Goal: Task Accomplishment & Management: Use online tool/utility

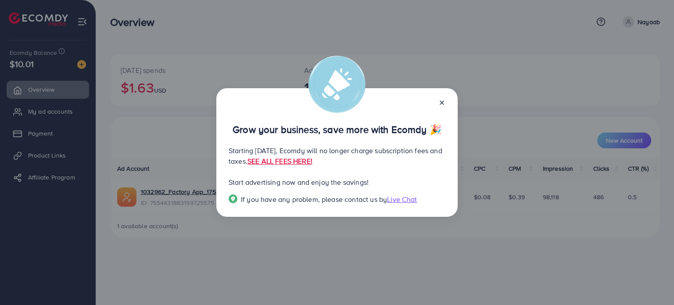
click at [442, 102] on line at bounding box center [442, 103] width 4 height 4
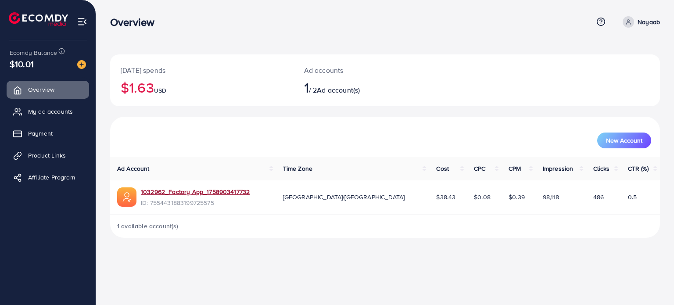
drag, startPoint x: 188, startPoint y: 193, endPoint x: 186, endPoint y: 180, distance: 12.9
click at [188, 193] on link "1032962_Factory App_1758903417732" at bounding box center [195, 191] width 109 height 9
click at [42, 117] on link "My ad accounts" at bounding box center [48, 112] width 83 height 18
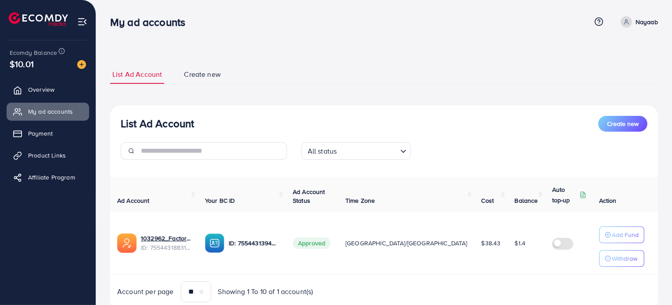
drag, startPoint x: 41, startPoint y: 153, endPoint x: 60, endPoint y: 144, distance: 21.0
click at [41, 153] on span "Product Links" at bounding box center [47, 155] width 38 height 9
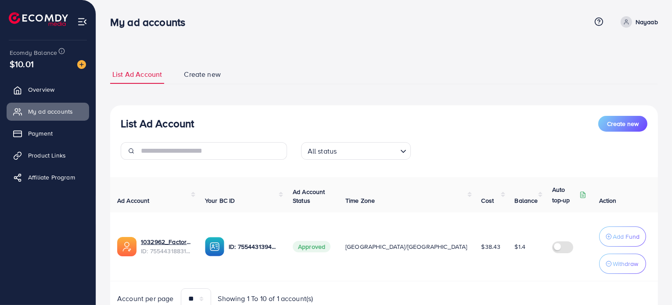
scroll to position [24, 0]
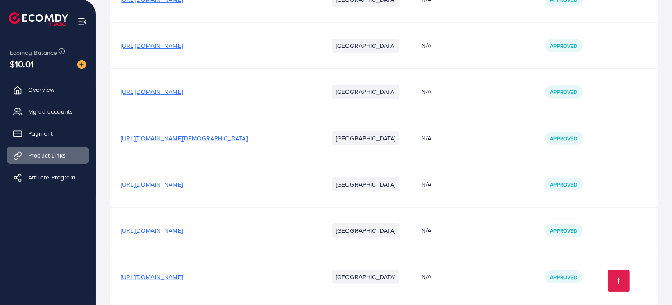
scroll to position [584, 0]
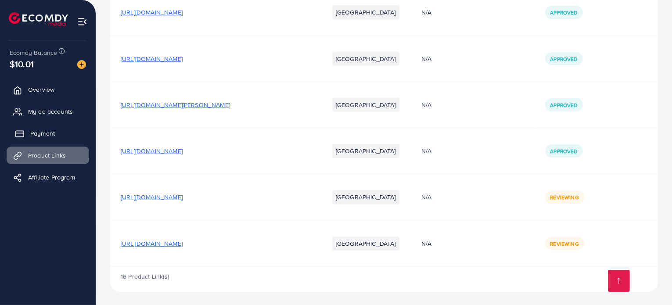
click at [49, 131] on span "Payment" at bounding box center [42, 133] width 25 height 9
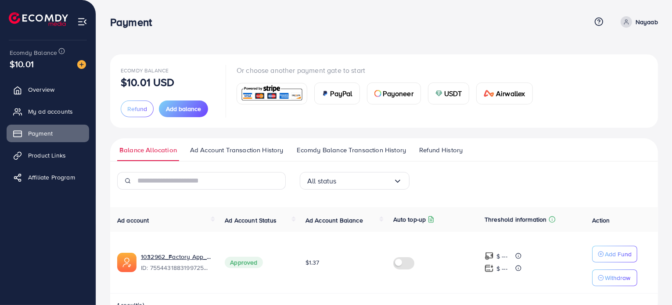
click at [44, 157] on span "Product Links" at bounding box center [47, 155] width 38 height 9
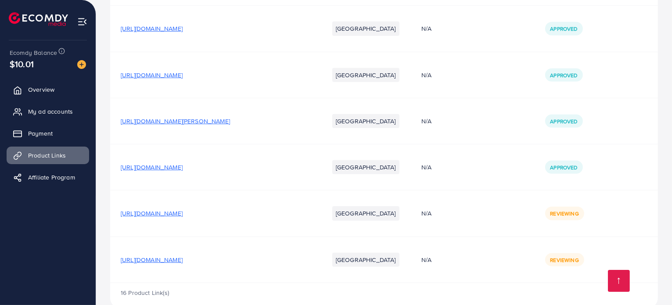
scroll to position [584, 0]
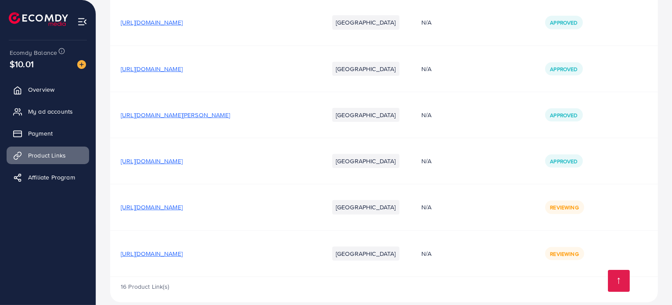
scroll to position [584, 0]
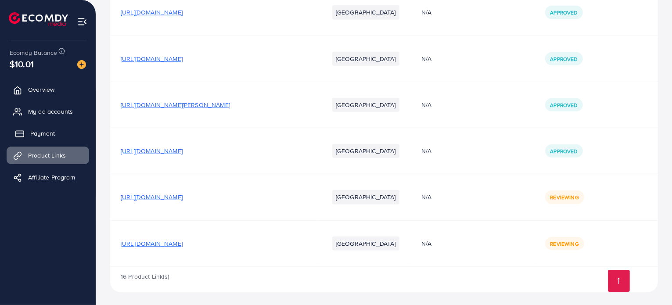
click at [28, 130] on link "Payment" at bounding box center [48, 134] width 83 height 18
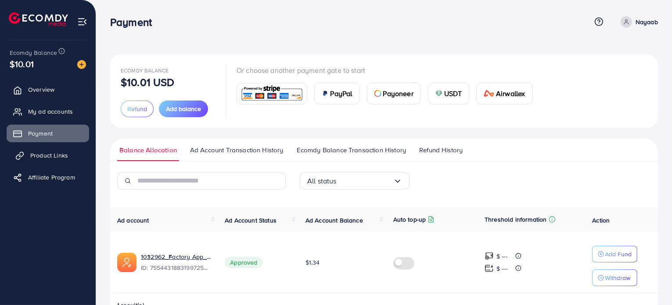
click at [47, 156] on span "Product Links" at bounding box center [49, 155] width 38 height 9
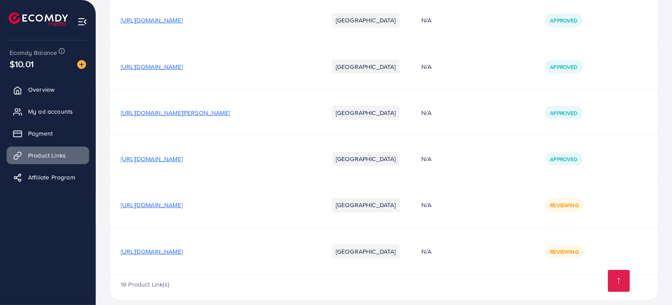
scroll to position [584, 0]
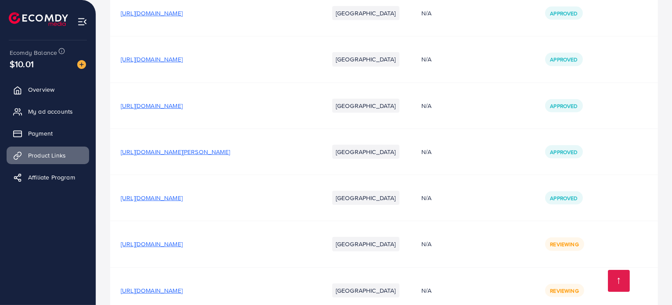
scroll to position [584, 0]
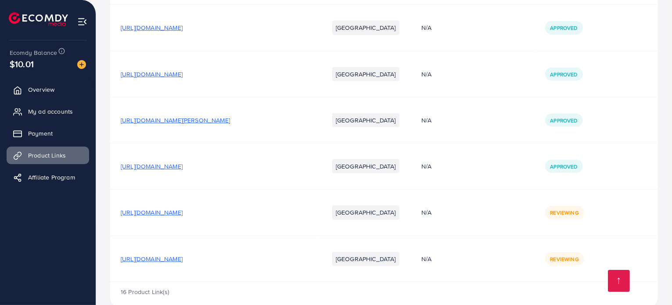
scroll to position [584, 0]
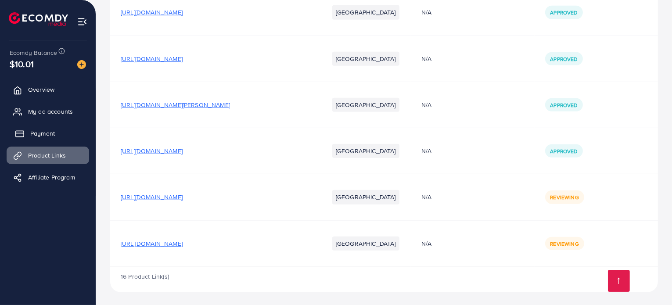
click at [56, 140] on link "Payment" at bounding box center [48, 134] width 83 height 18
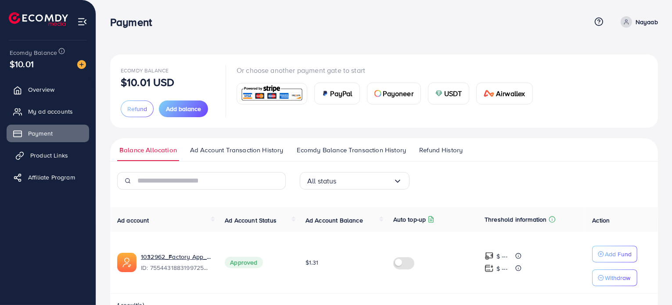
click at [28, 153] on link "Product Links" at bounding box center [48, 156] width 83 height 18
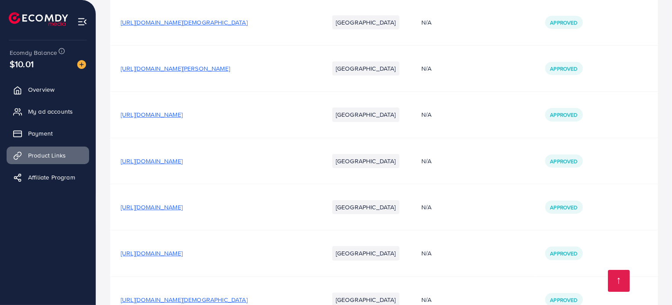
scroll to position [584, 0]
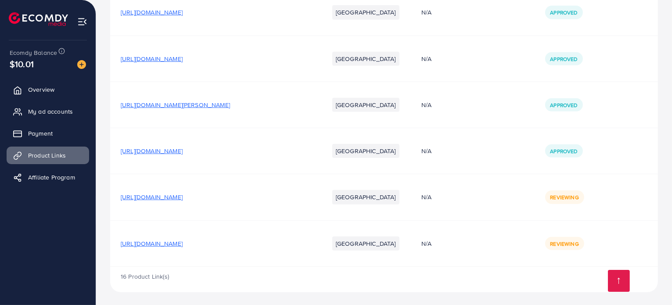
drag, startPoint x: 49, startPoint y: 92, endPoint x: 56, endPoint y: 99, distance: 9.9
click at [49, 92] on span "Overview" at bounding box center [41, 89] width 26 height 9
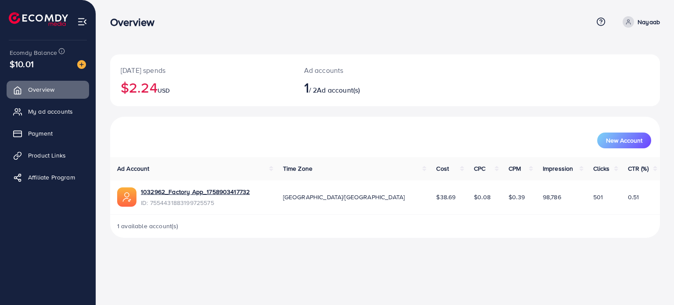
drag, startPoint x: 37, startPoint y: 135, endPoint x: 660, endPoint y: 251, distance: 634.0
click at [37, 135] on span "Payment" at bounding box center [40, 133] width 25 height 9
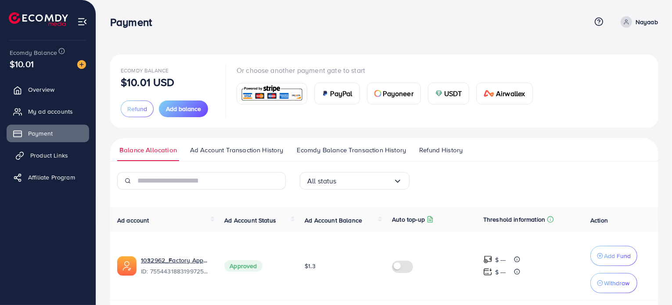
click at [47, 155] on span "Product Links" at bounding box center [49, 155] width 38 height 9
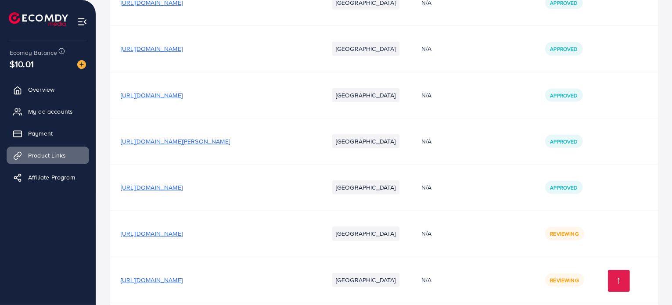
scroll to position [584, 0]
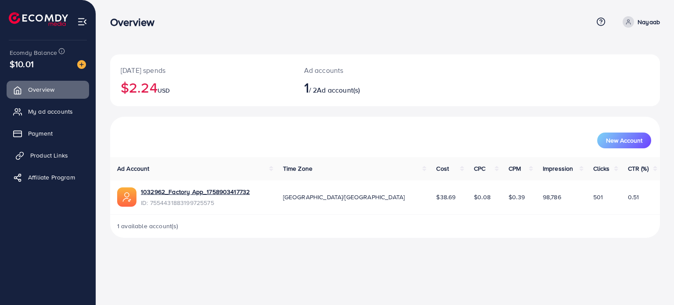
click at [33, 155] on span "Product Links" at bounding box center [49, 155] width 38 height 9
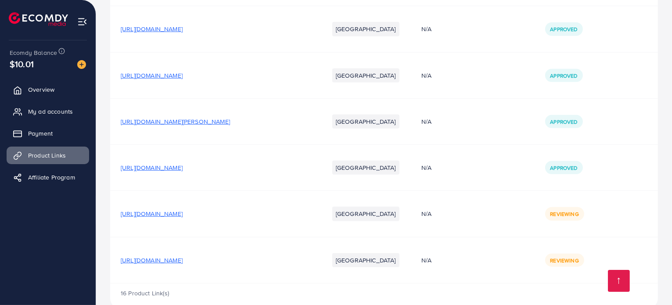
scroll to position [584, 0]
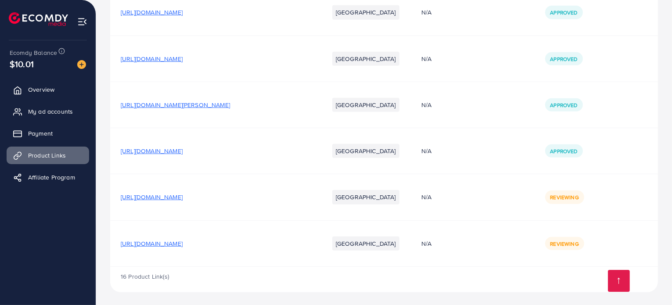
click at [183, 241] on span "[URL][DOMAIN_NAME]" at bounding box center [152, 243] width 62 height 9
